Goal: Information Seeking & Learning: Learn about a topic

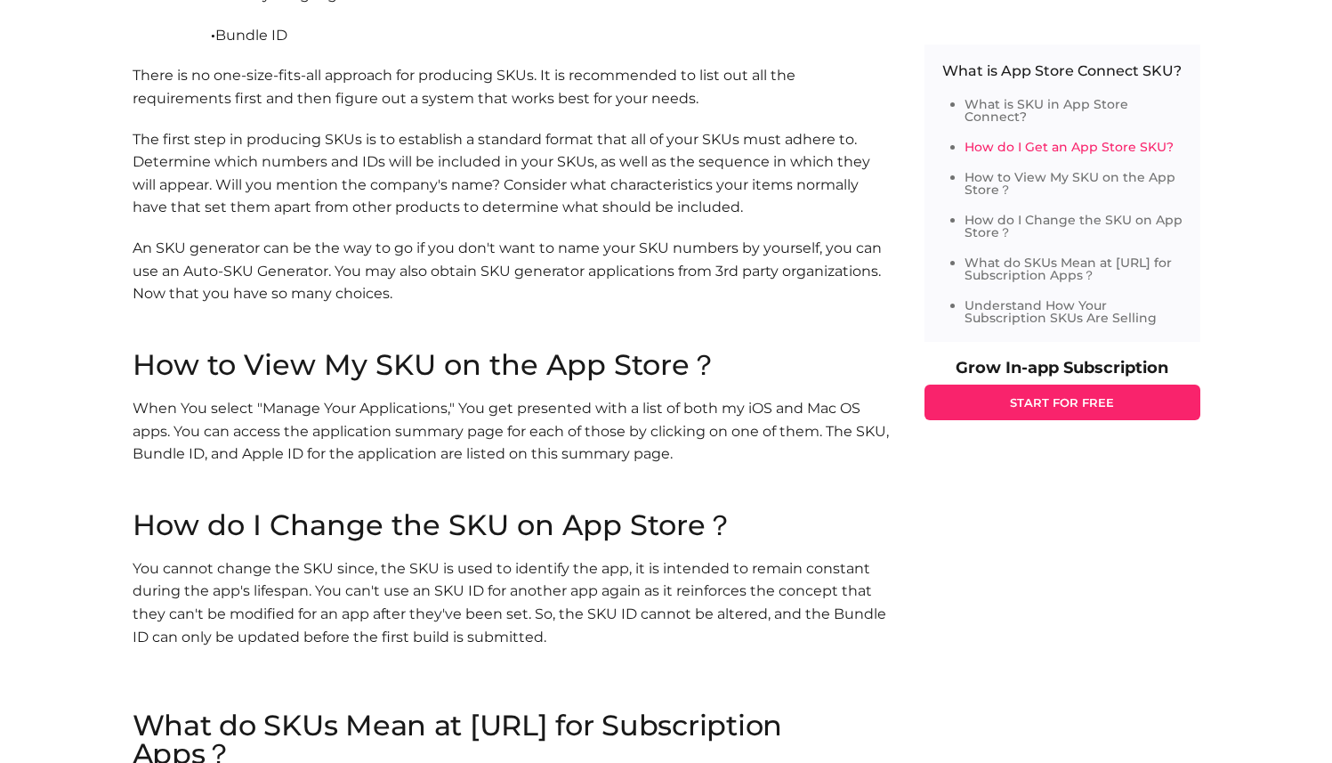
scroll to position [1969, 0]
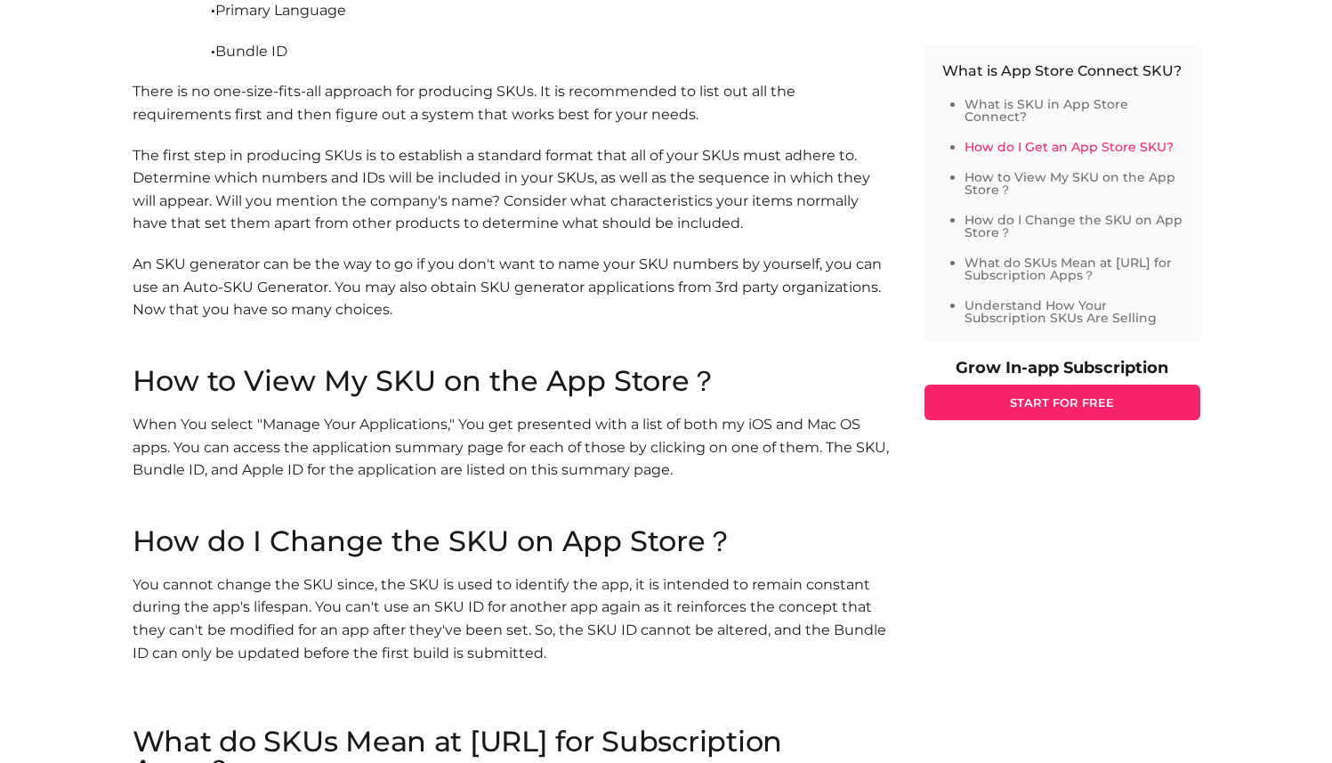
click at [346, 267] on p "An SKU generator can be the way to go if you don't want to name your SKU number…" at bounding box center [511, 310] width 756 height 114
click at [205, 286] on p "An SKU generator can be the way to go if you don't want to name your SKU number…" at bounding box center [511, 310] width 756 height 114
drag, startPoint x: 205, startPoint y: 286, endPoint x: 272, endPoint y: 287, distance: 67.6
click at [272, 287] on p "An SKU generator can be the way to go if you don't want to name your SKU number…" at bounding box center [511, 310] width 756 height 114
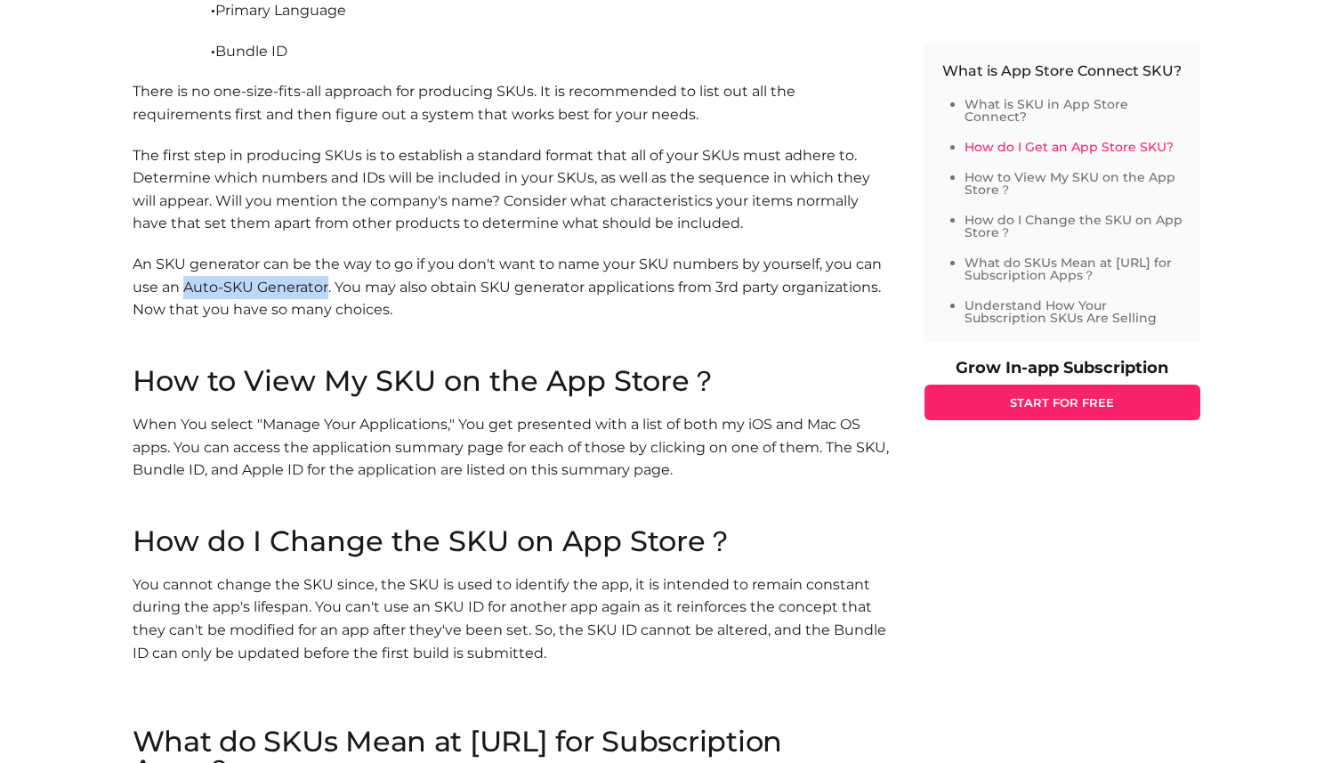
click at [272, 287] on p "An SKU generator can be the way to go if you don't want to name your SKU number…" at bounding box center [511, 310] width 756 height 114
drag, startPoint x: 272, startPoint y: 287, endPoint x: 206, endPoint y: 287, distance: 65.8
click at [206, 287] on p "An SKU generator can be the way to go if you don't want to name your SKU number…" at bounding box center [511, 310] width 756 height 114
